Goal: Task Accomplishment & Management: Use online tool/utility

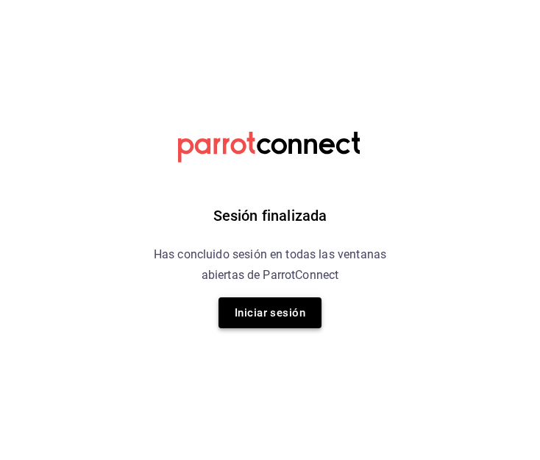
click at [278, 314] on button "Iniciar sesión" at bounding box center [269, 312] width 103 height 31
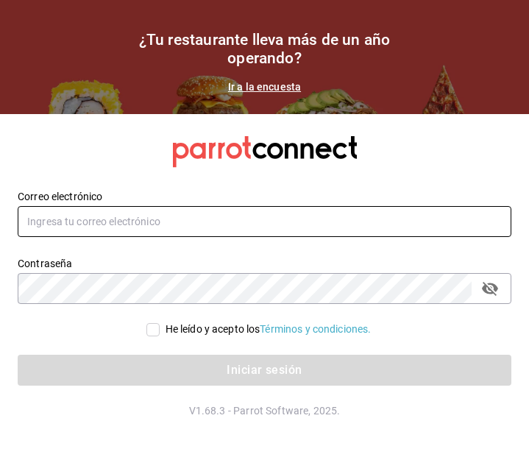
type input "[EMAIL_ADDRESS][DOMAIN_NAME]"
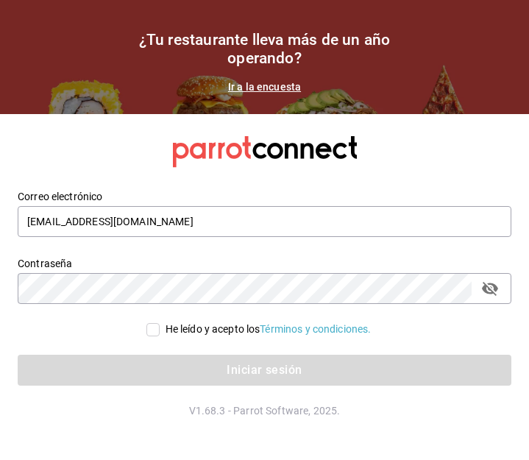
click at [151, 321] on label "He leído y acepto los Términos y condiciones." at bounding box center [258, 328] width 225 height 15
click at [151, 323] on input "He leído y acepto los Términos y condiciones." at bounding box center [152, 329] width 13 height 13
checkbox input "true"
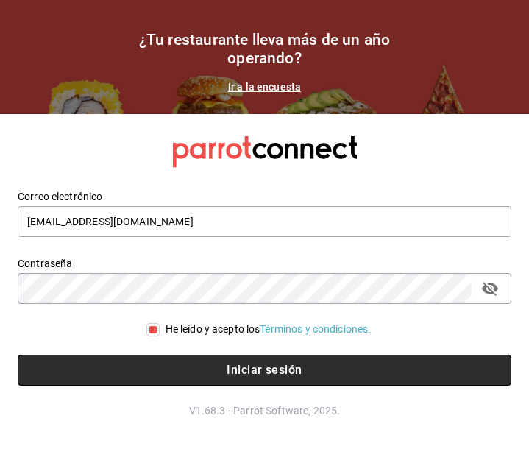
click at [172, 373] on button "Iniciar sesión" at bounding box center [264, 369] width 493 height 31
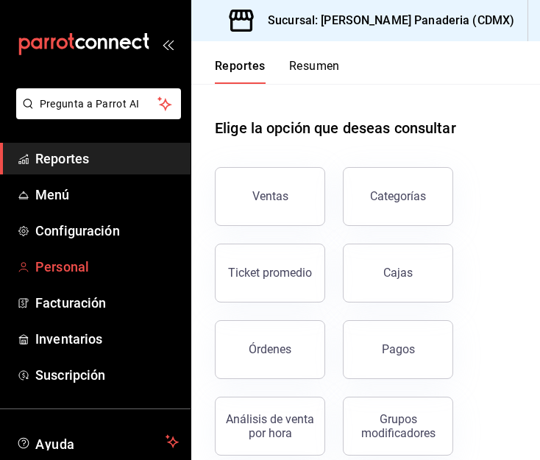
click at [65, 254] on link "Personal" at bounding box center [95, 267] width 190 height 32
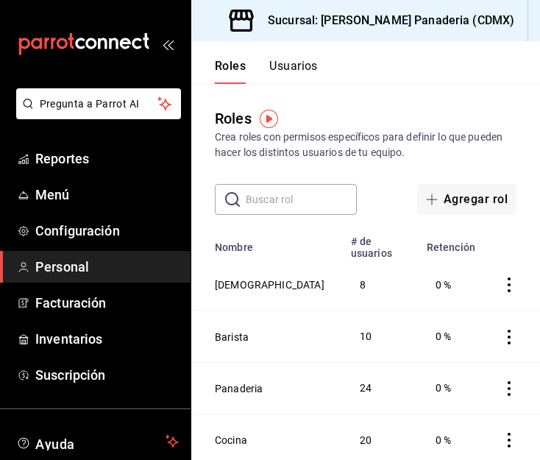
click at [435, 105] on div "Roles Crea roles con permisos específicos para definir lo que pueden hacer los …" at bounding box center [365, 149] width 349 height 131
click at [69, 152] on span "Reportes" at bounding box center [106, 159] width 143 height 20
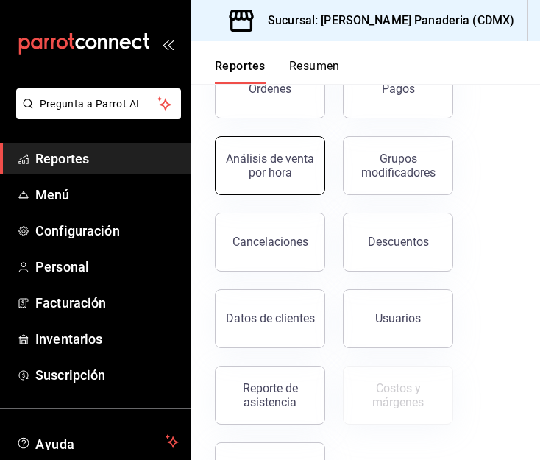
scroll to position [262, 0]
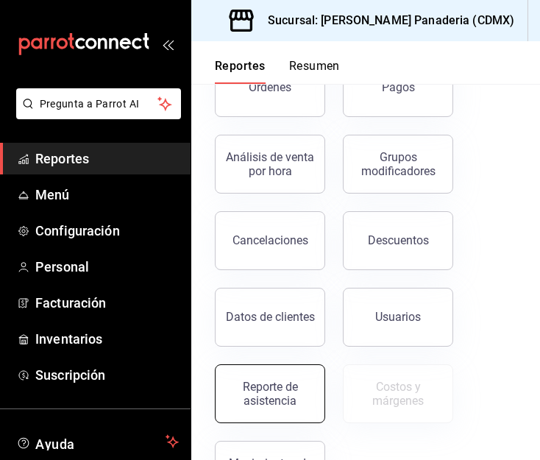
click at [274, 378] on button "Reporte de asistencia" at bounding box center [270, 393] width 110 height 59
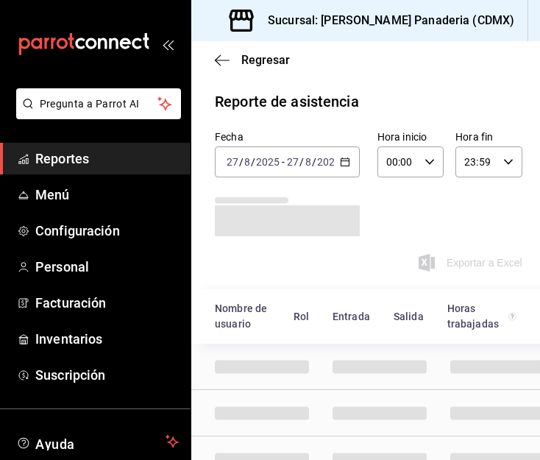
click at [340, 158] on icon "button" at bounding box center [345, 162] width 10 height 10
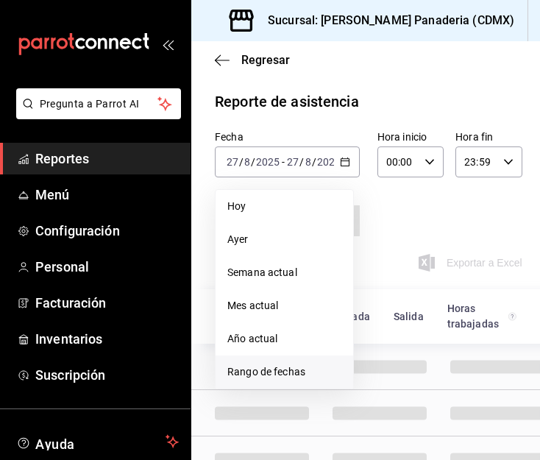
click at [257, 370] on span "Rango de fechas" at bounding box center [284, 371] width 114 height 15
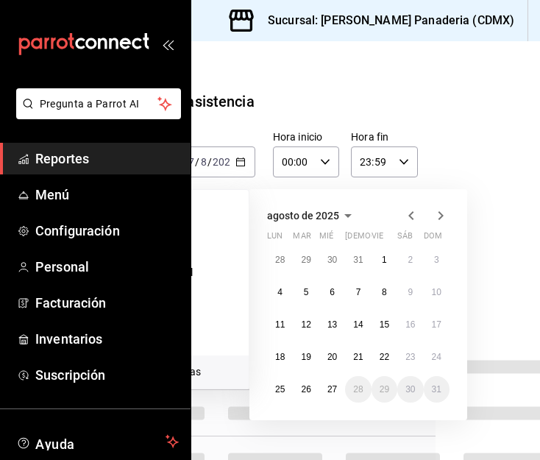
scroll to position [0, 105]
click at [271, 391] on button "25" at bounding box center [279, 389] width 26 height 26
click at [331, 388] on abbr "27" at bounding box center [331, 389] width 10 height 10
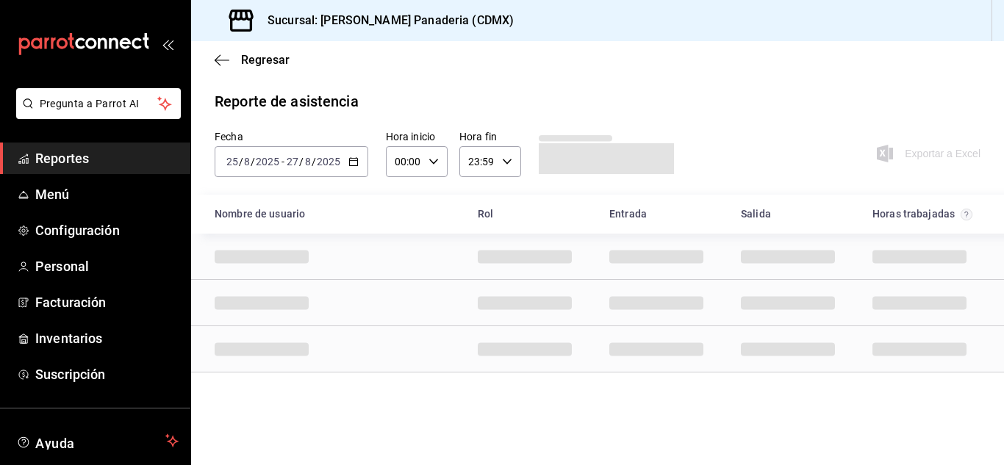
click at [482, 132] on label "Hora fin" at bounding box center [491, 137] width 62 height 10
click at [539, 146] on div at bounding box center [502, 232] width 1004 height 465
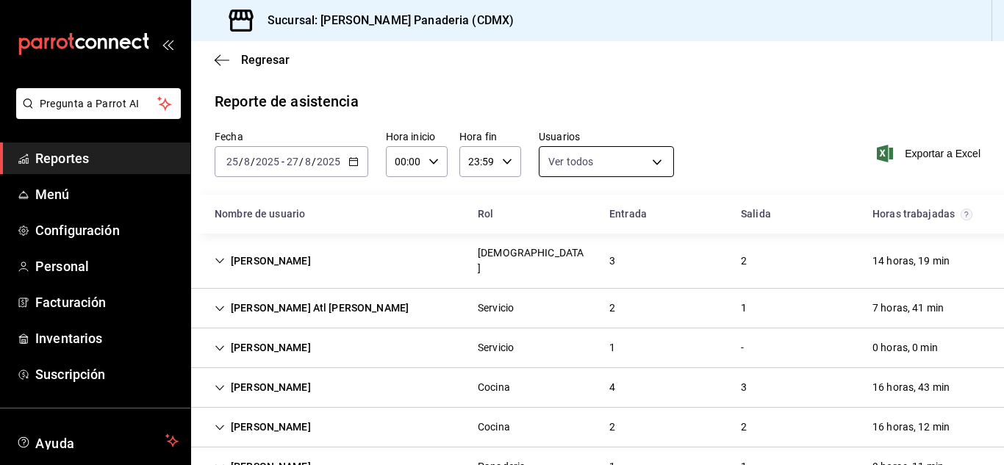
click at [539, 171] on body "Pregunta a Parrot AI Reportes Menú Configuración Personal Facturación Inventari…" at bounding box center [502, 232] width 1004 height 465
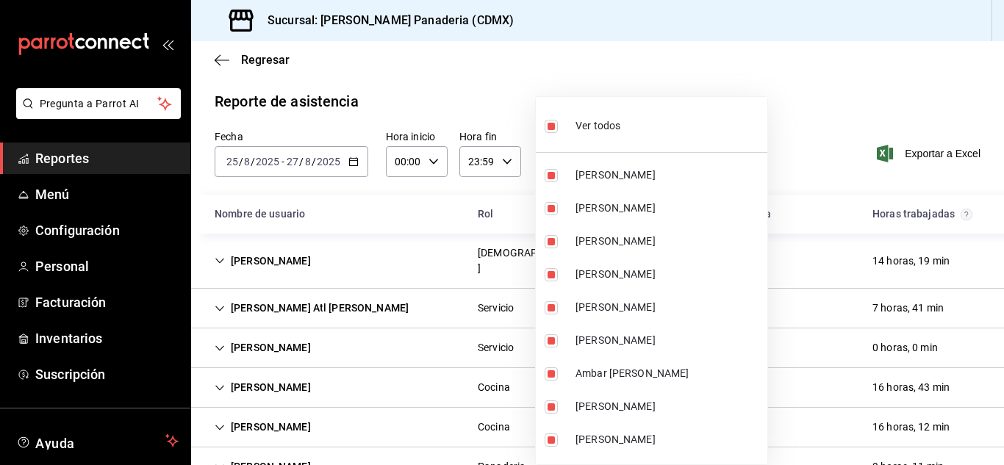
click at [539, 126] on input "checkbox" at bounding box center [551, 126] width 13 height 13
checkbox input "false"
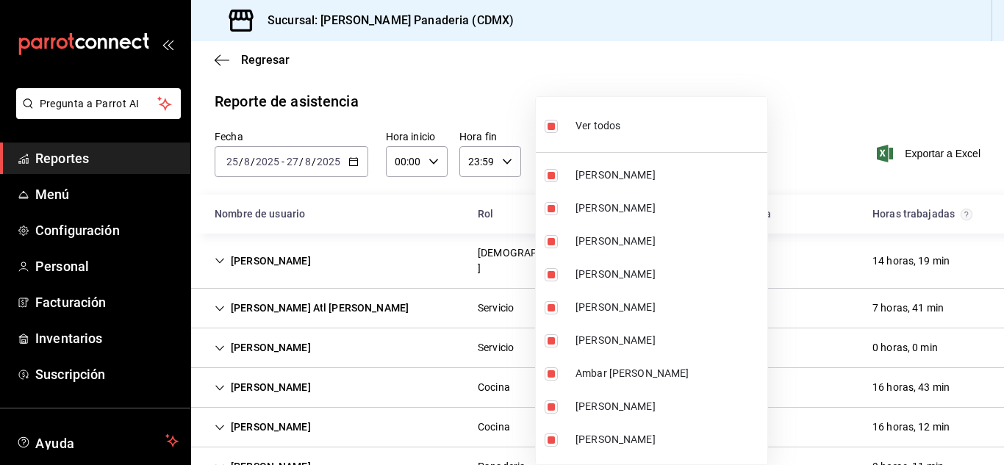
checkbox input "false"
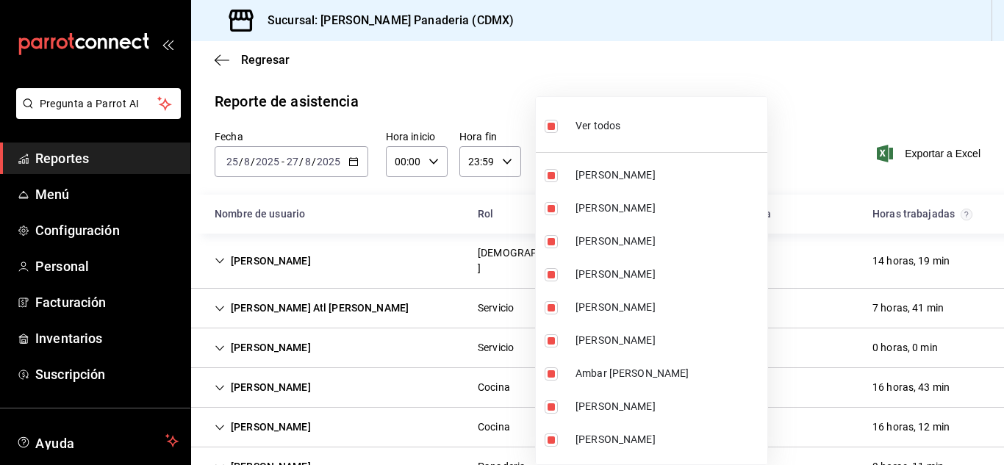
checkbox input "false"
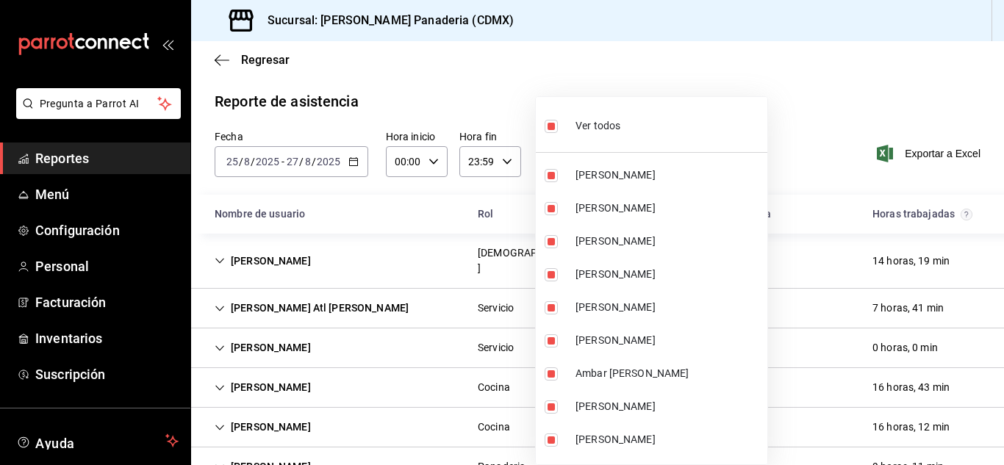
checkbox input "false"
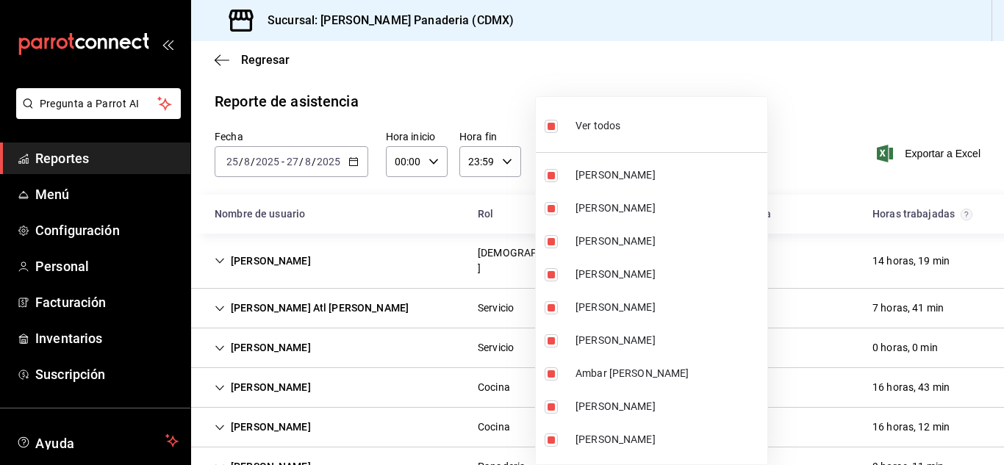
checkbox input "false"
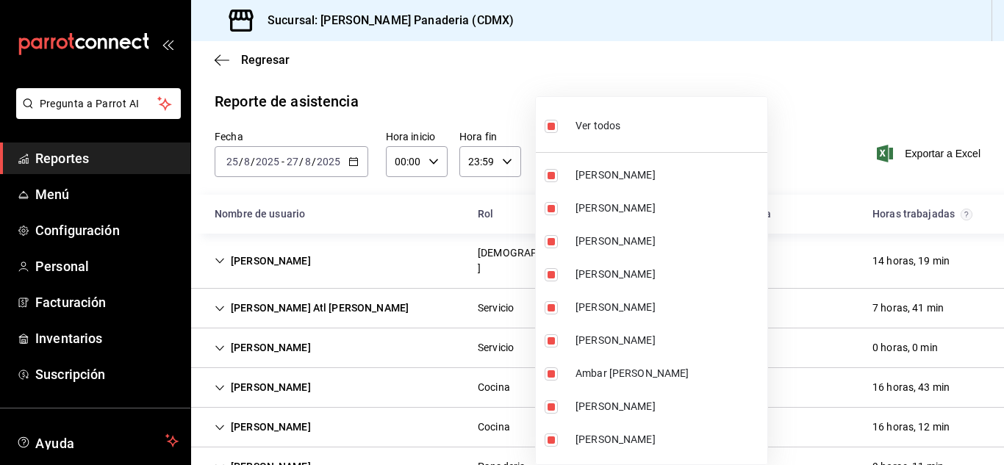
checkbox input "false"
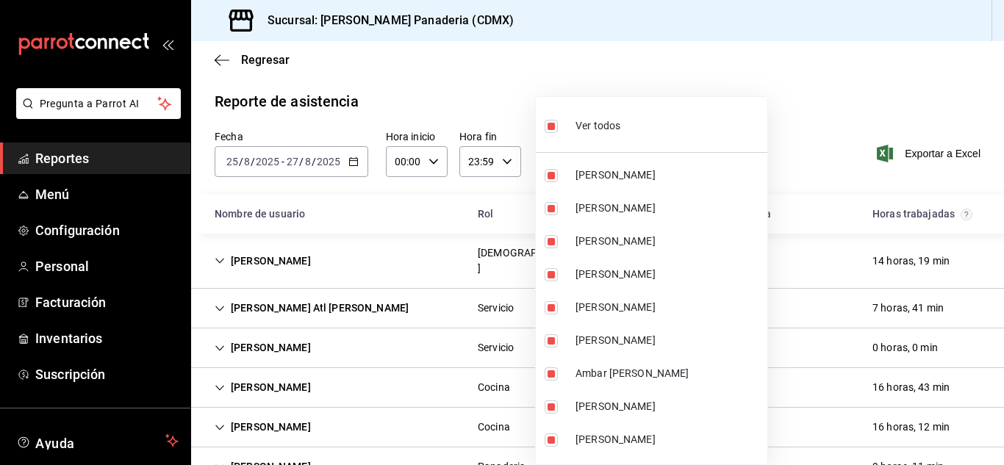
checkbox input "false"
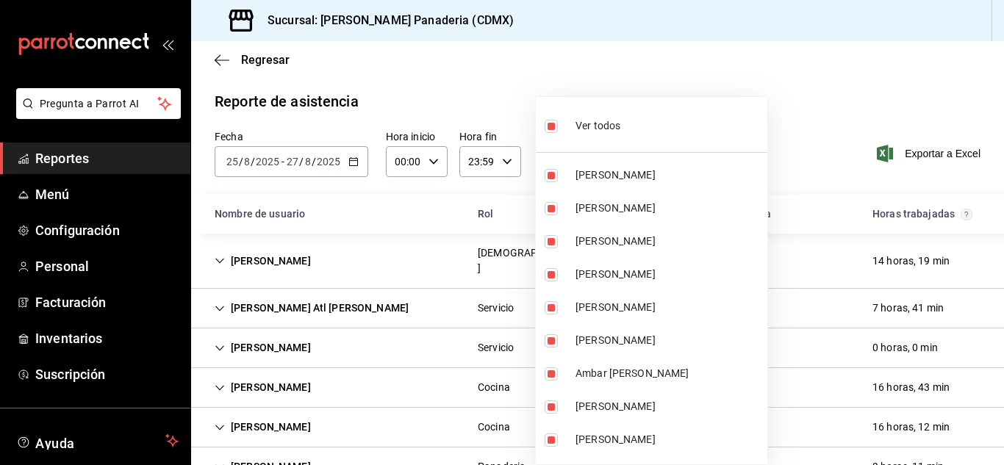
checkbox input "false"
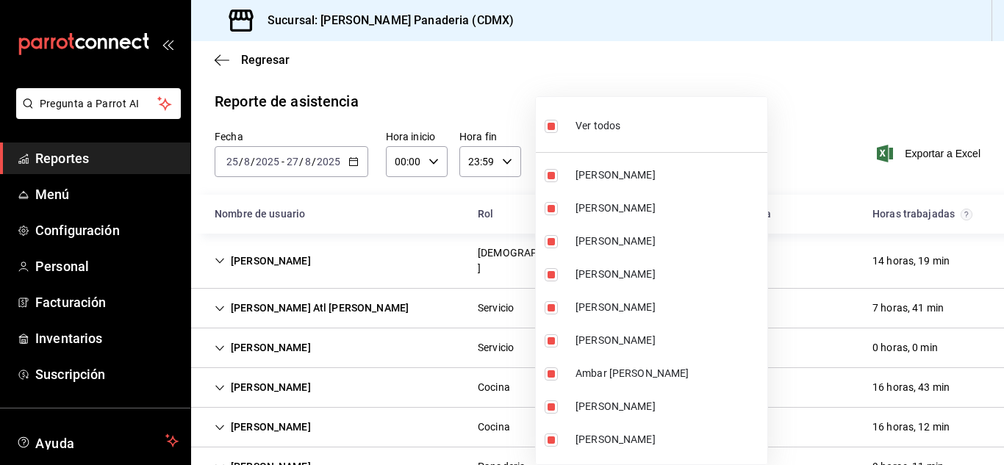
checkbox input "false"
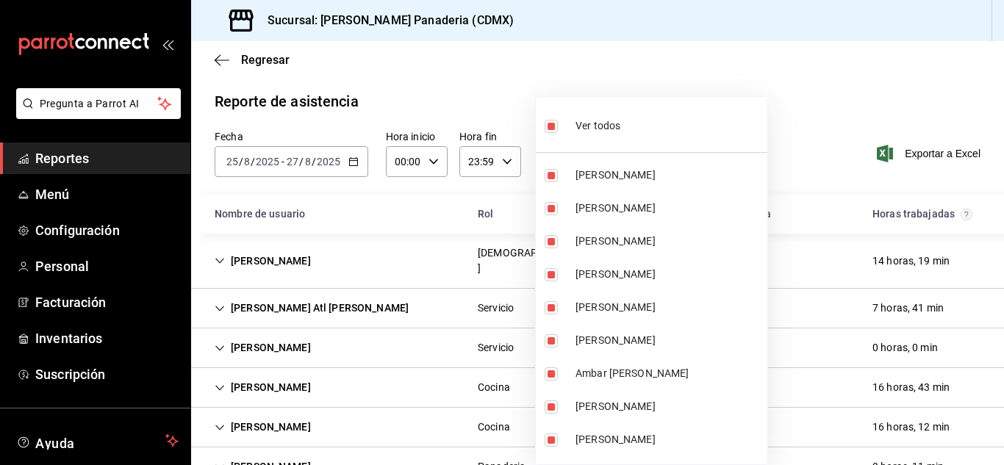
checkbox input "false"
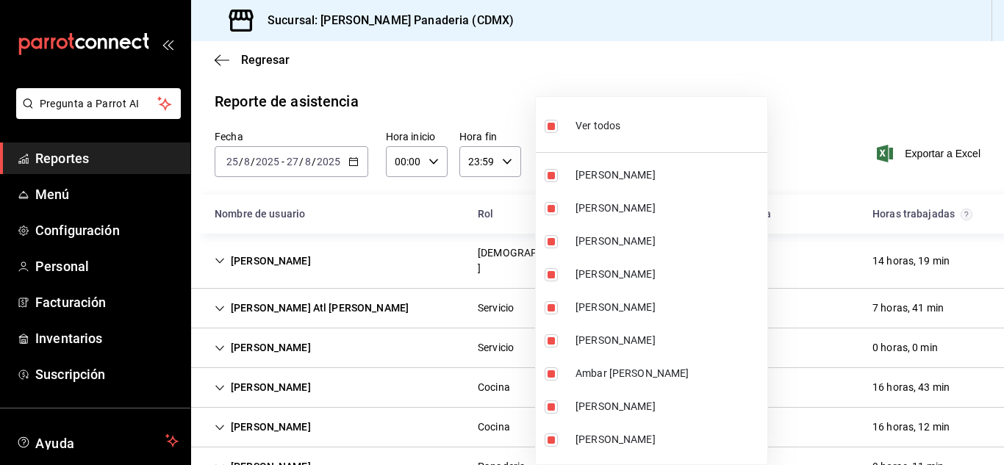
checkbox input "false"
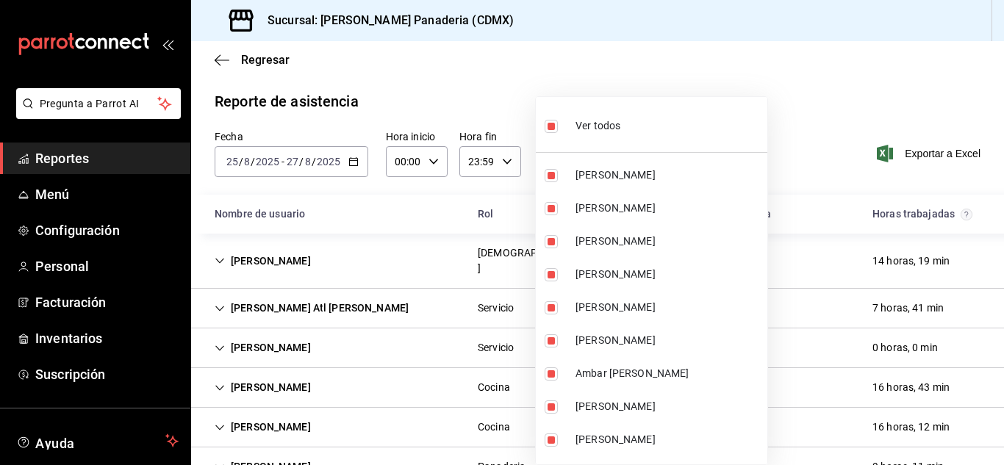
checkbox input "false"
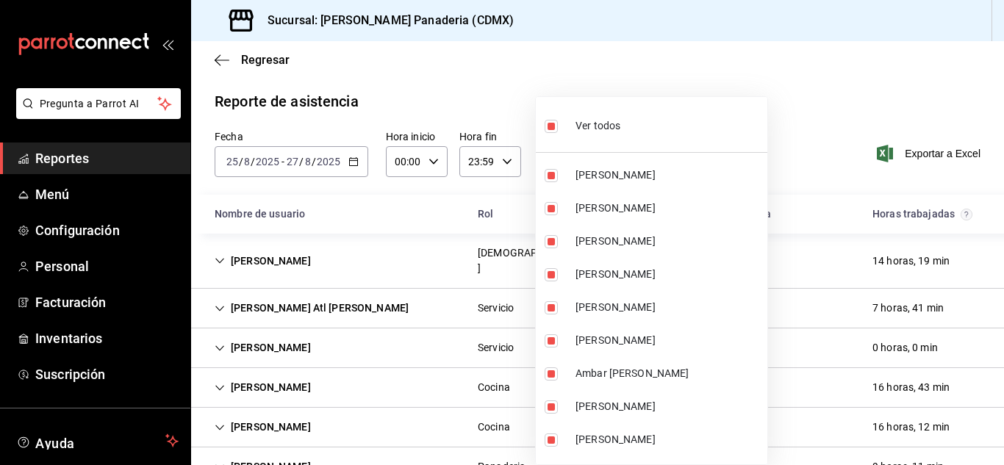
checkbox input "false"
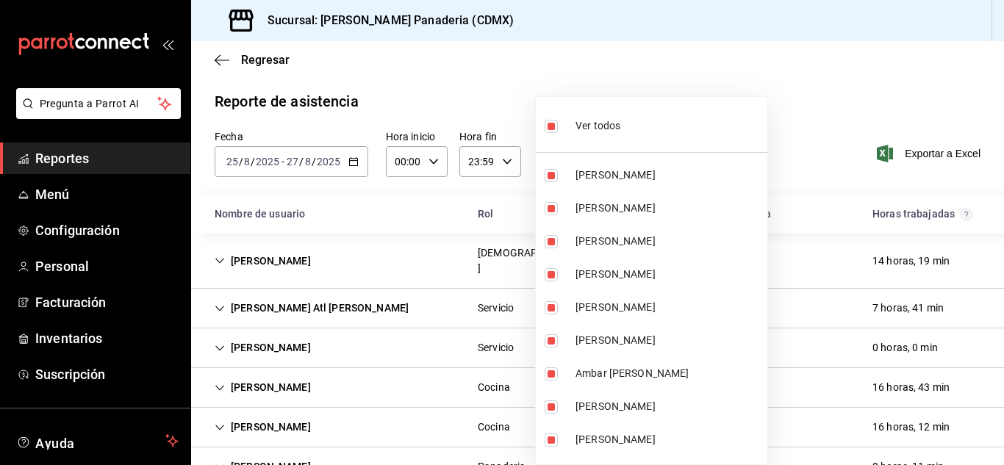
checkbox input "false"
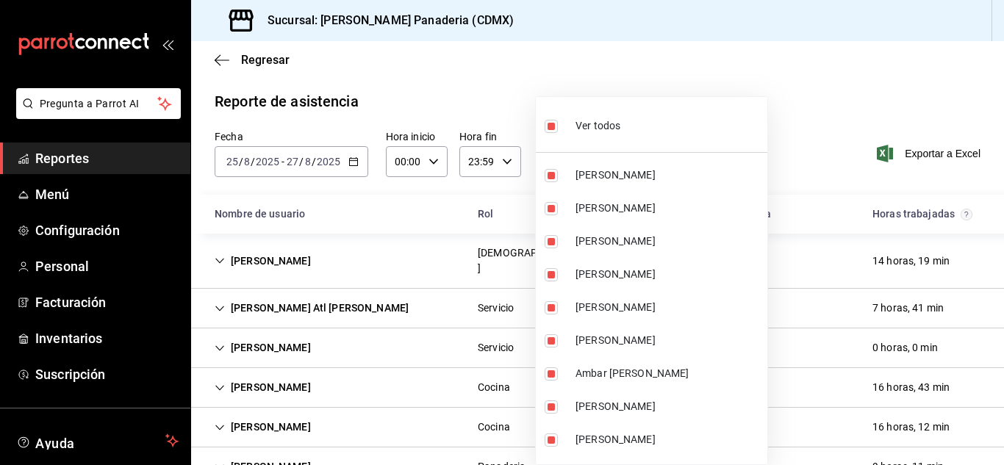
checkbox input "false"
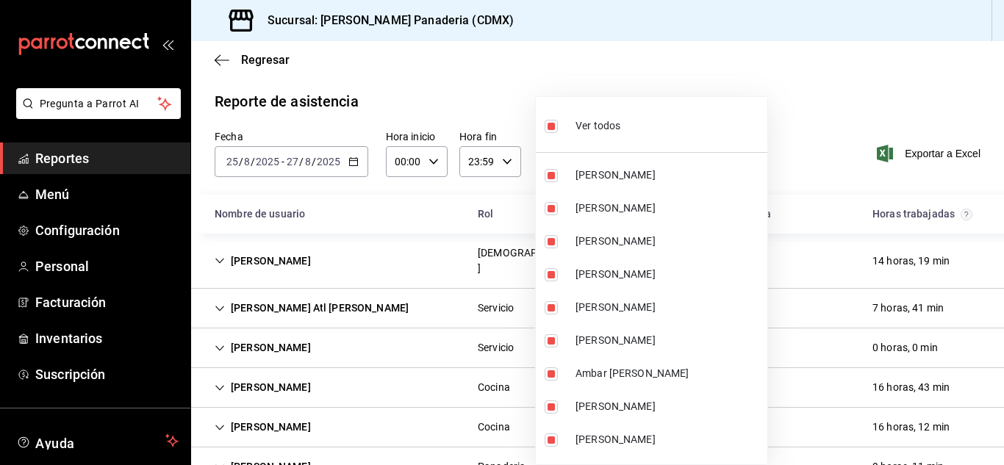
checkbox input "false"
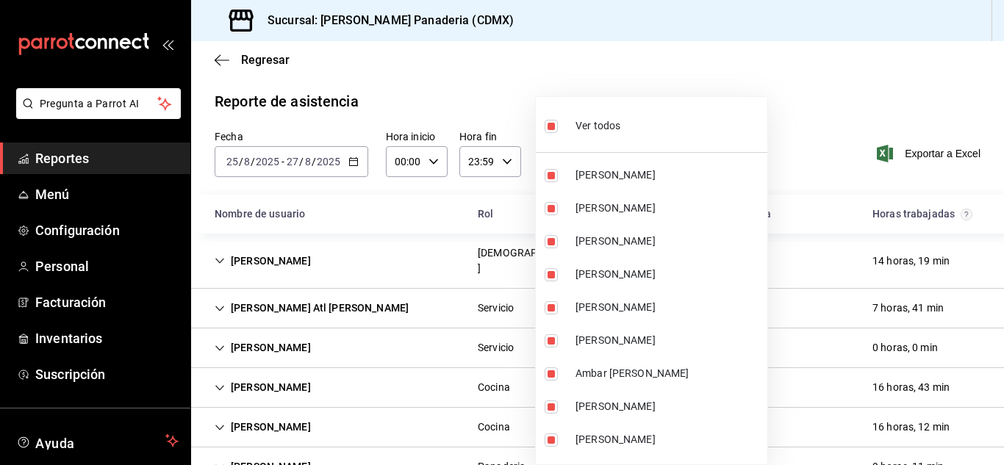
checkbox input "false"
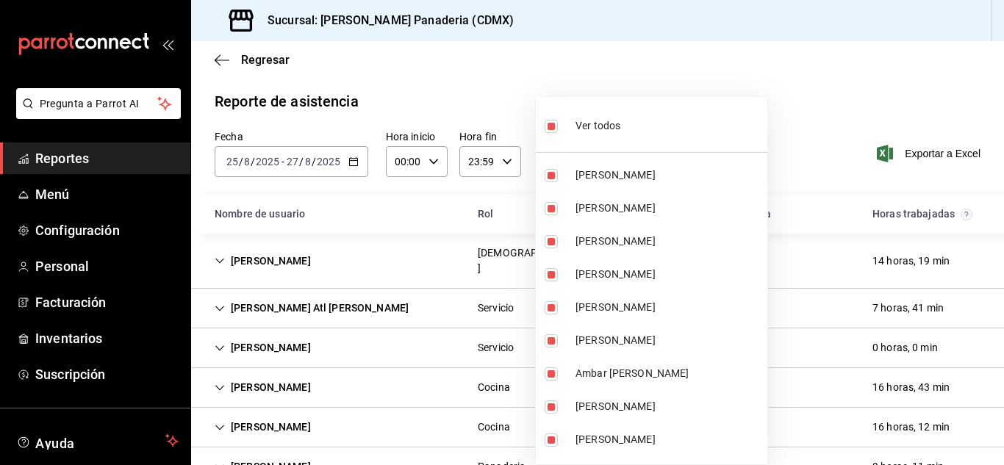
checkbox input "false"
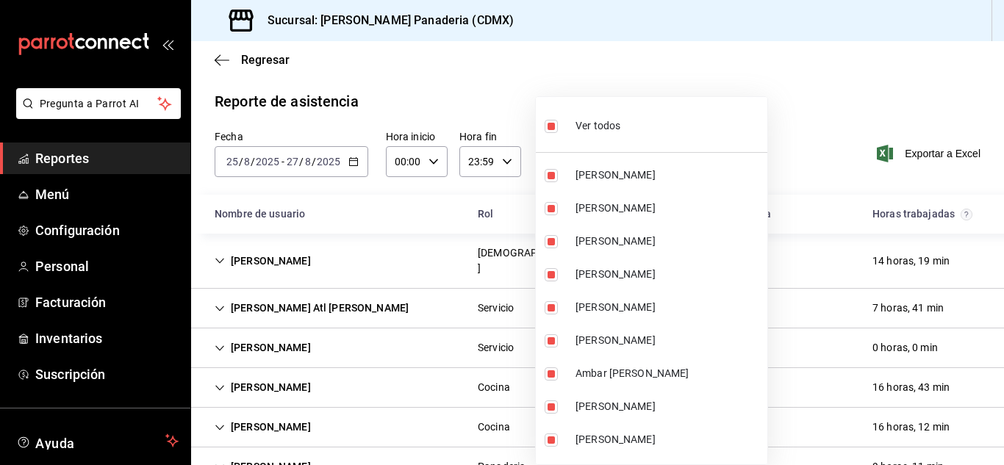
checkbox input "false"
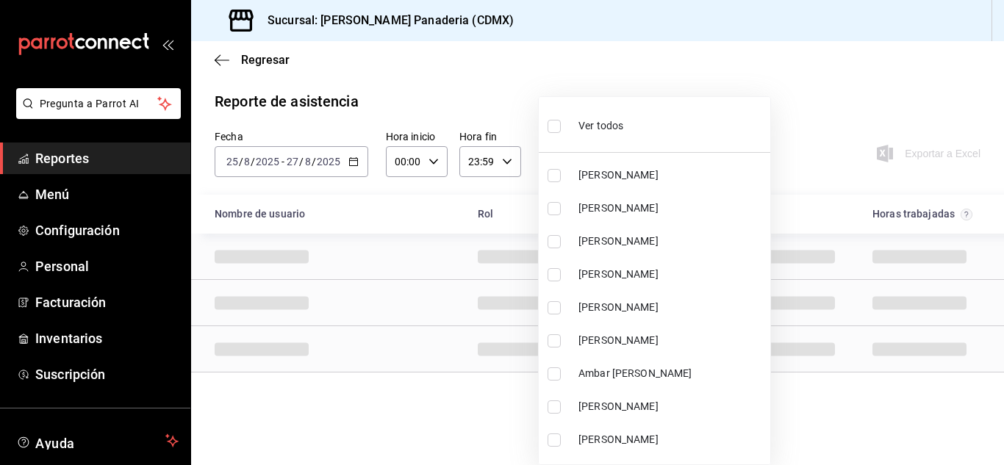
scroll to position [2476, 0]
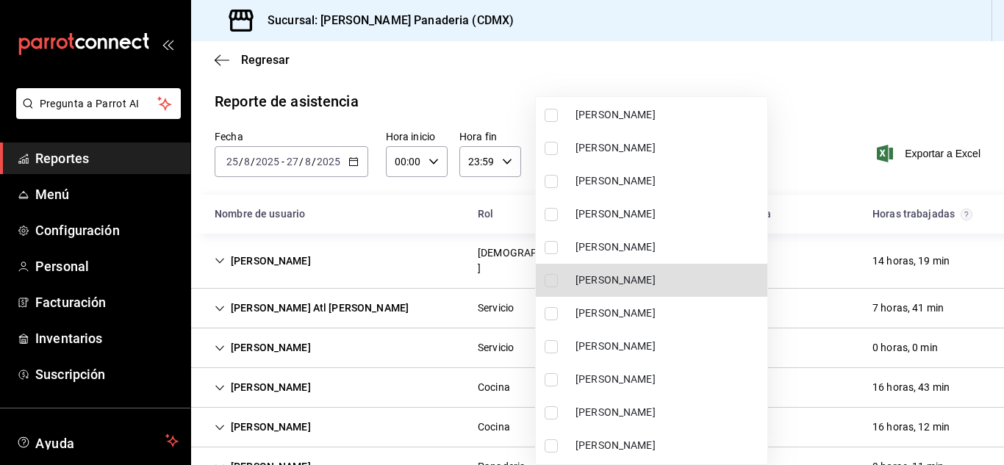
click at [539, 285] on span "Samantha Perez Chirinos" at bounding box center [669, 280] width 186 height 15
type input "a020272b-1e33-4e41-8451-df547556762f"
checkbox input "true"
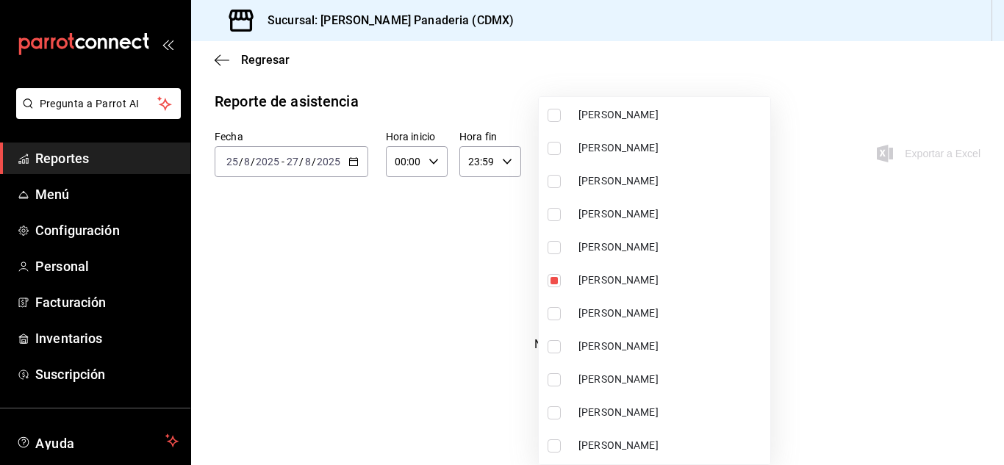
click at [539, 103] on div at bounding box center [502, 232] width 1004 height 465
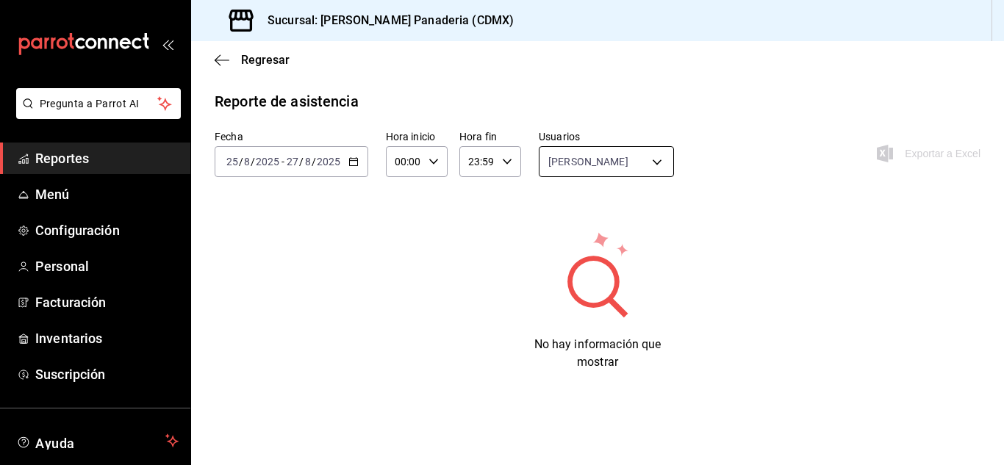
click at [539, 155] on body "Pregunta a Parrot AI Reportes Menú Configuración Personal Facturación Inventari…" at bounding box center [502, 232] width 1004 height 465
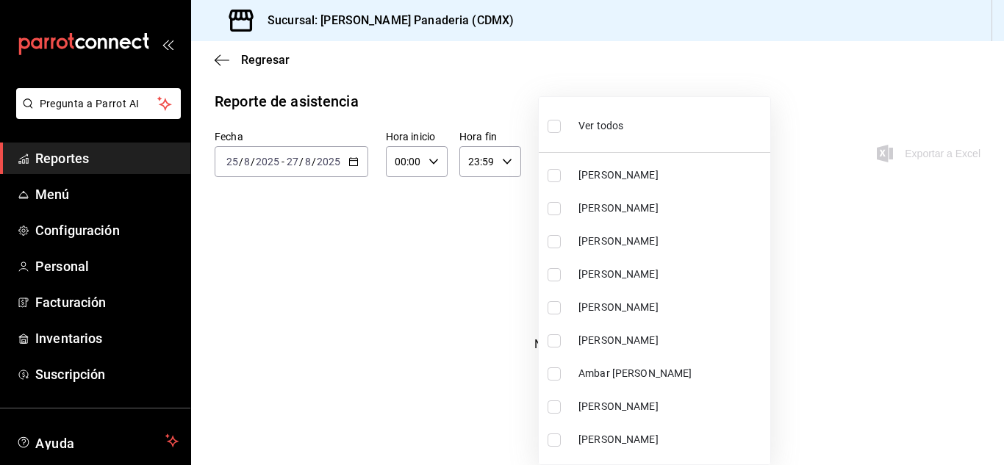
click at [494, 232] on div at bounding box center [502, 232] width 1004 height 465
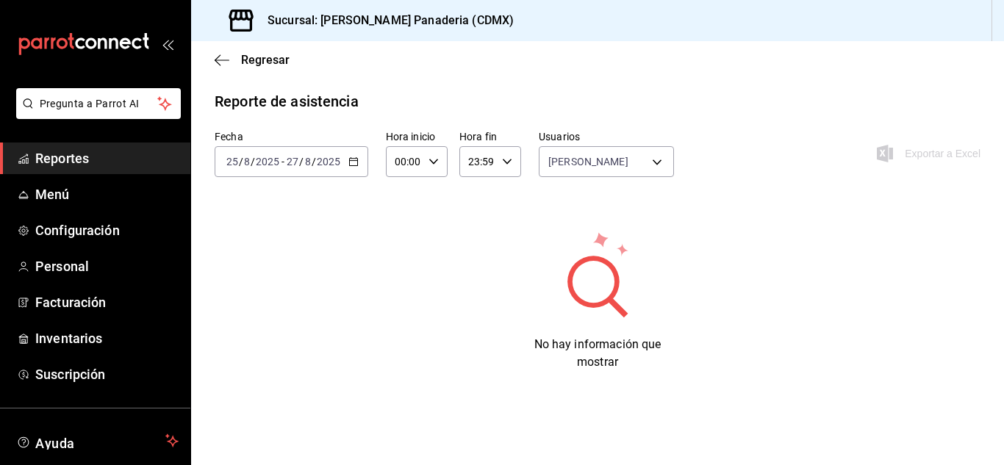
click at [349, 159] on icon "button" at bounding box center [354, 162] width 10 height 10
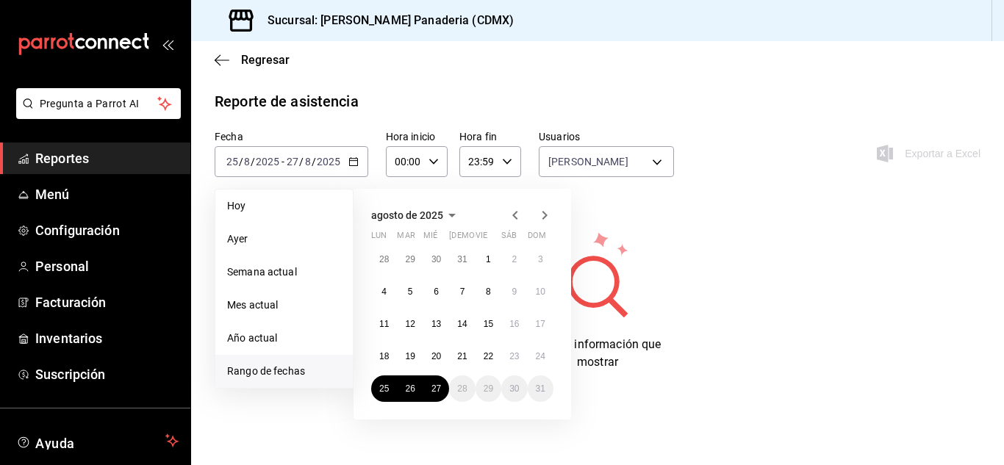
click at [398, 350] on div "28 29 30 31 1 2 3 4 5 6 7 8 9 10 11 12 13 14 15 16 17 18 19 20 21 22 23 24 25 2…" at bounding box center [462, 324] width 182 height 156
click at [389, 351] on abbr "18" at bounding box center [384, 356] width 10 height 10
click at [531, 354] on button "24" at bounding box center [541, 356] width 26 height 26
